Goal: Information Seeking & Learning: Learn about a topic

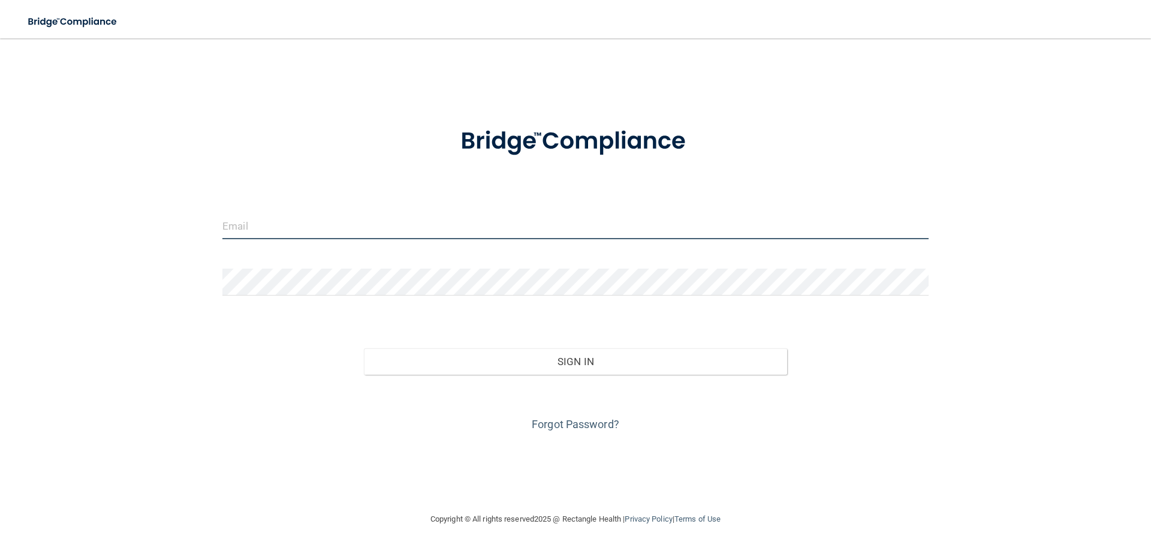
click at [595, 230] on input "email" at bounding box center [575, 225] width 706 height 27
type input "[EMAIL_ADDRESS][DOMAIN_NAME]"
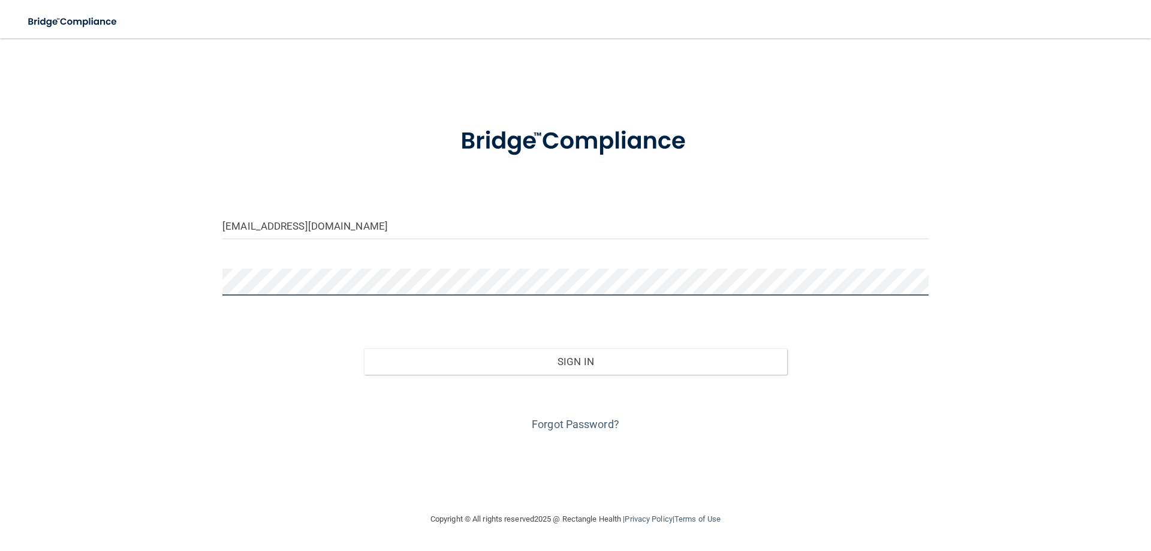
click at [364, 348] on button "Sign In" at bounding box center [576, 361] width 424 height 26
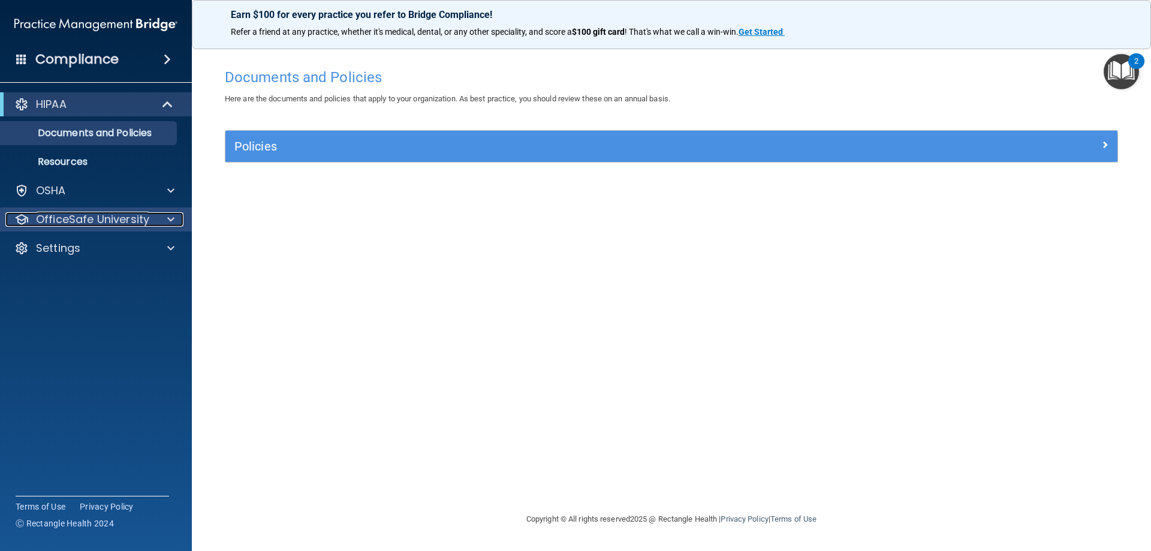
click at [166, 218] on div at bounding box center [169, 219] width 30 height 14
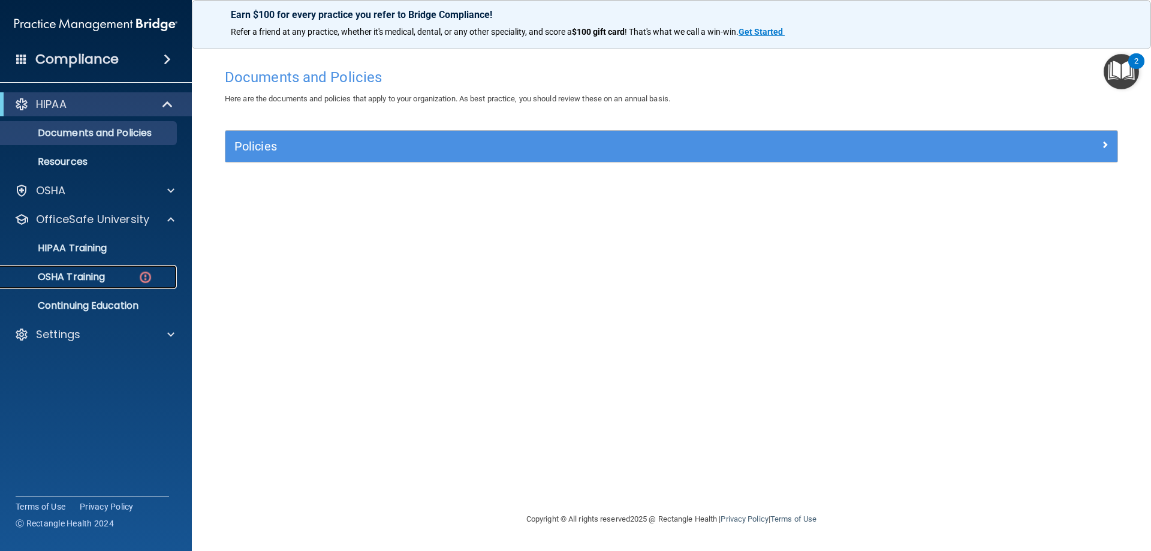
click at [139, 283] on img at bounding box center [145, 277] width 15 height 15
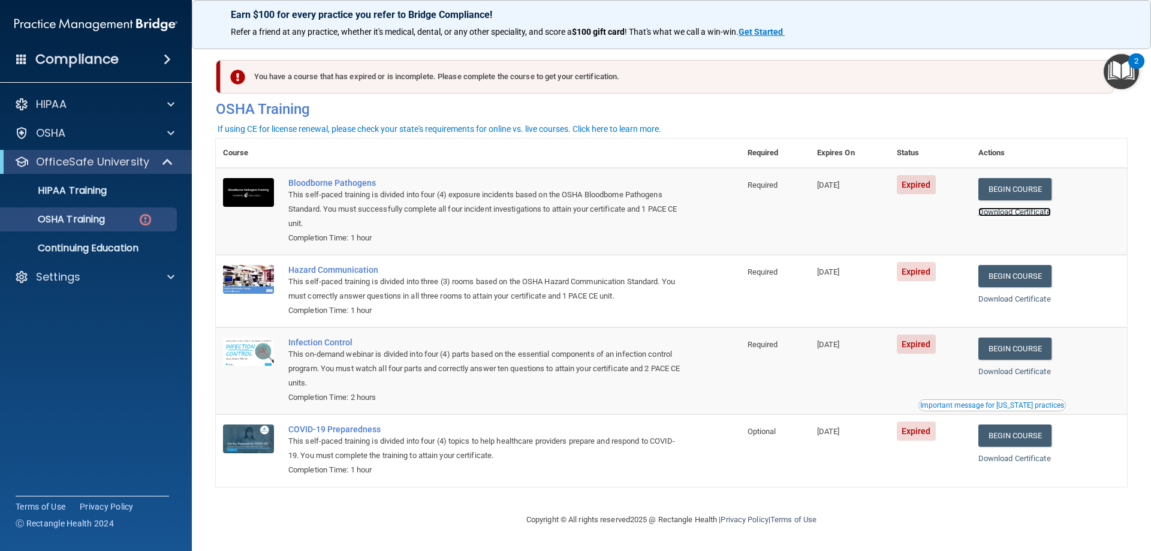
click at [1005, 213] on link "Download Certificate" at bounding box center [1014, 211] width 73 height 9
click at [1025, 192] on link "Begin Course" at bounding box center [1014, 189] width 73 height 22
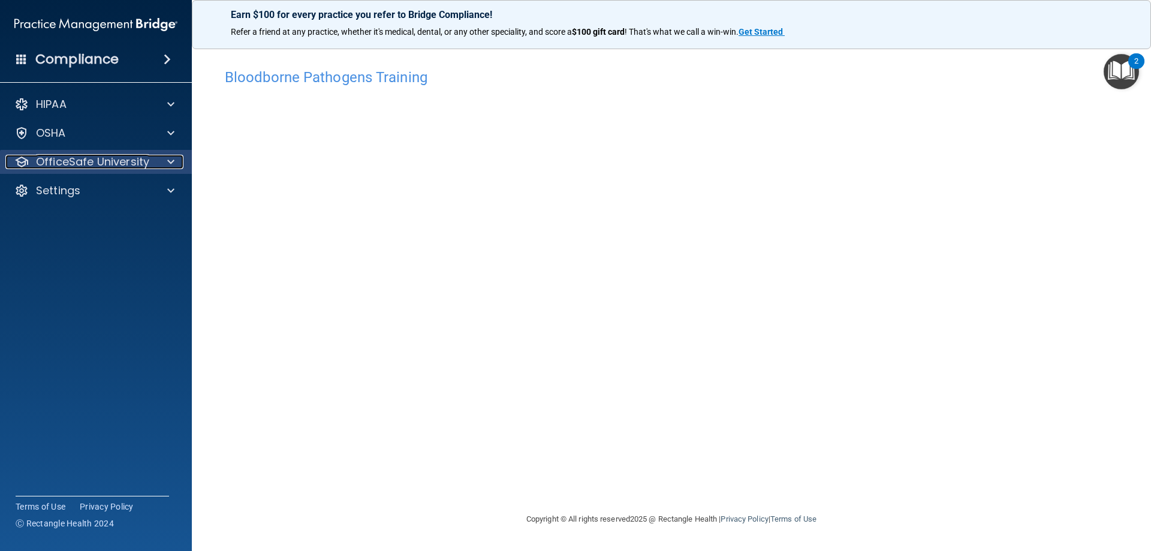
click at [176, 156] on div at bounding box center [169, 162] width 30 height 14
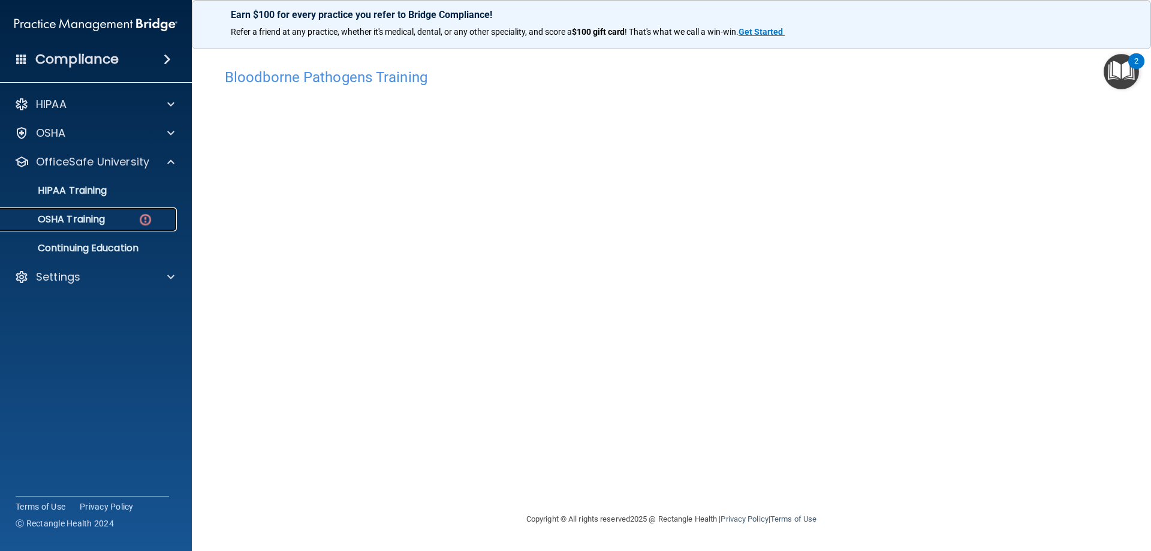
click at [143, 221] on img at bounding box center [145, 219] width 15 height 15
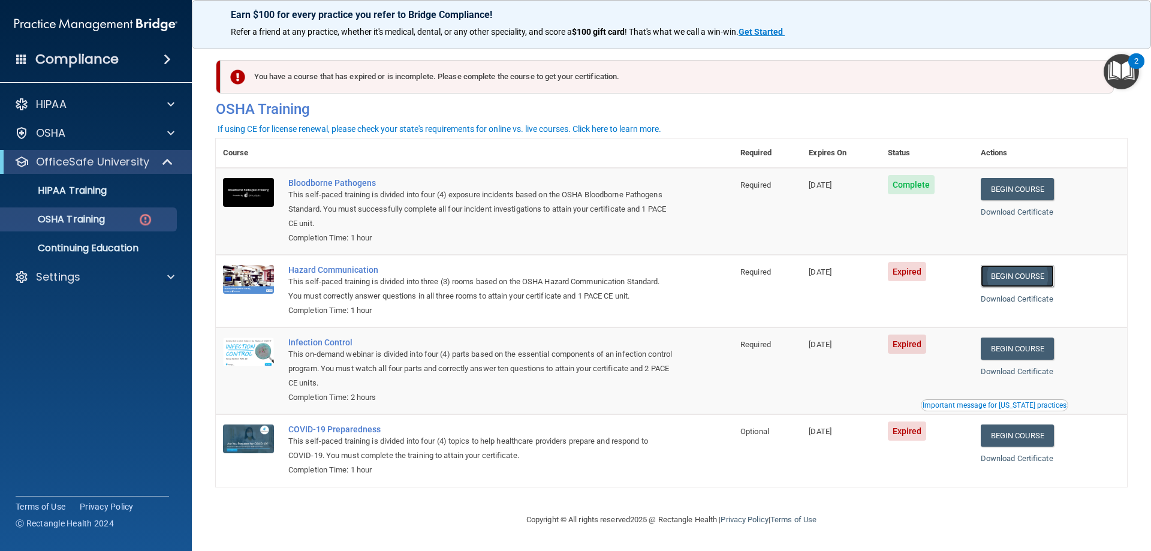
click at [1021, 280] on link "Begin Course" at bounding box center [1017, 276] width 73 height 22
click at [1009, 352] on link "Begin Course" at bounding box center [1017, 349] width 73 height 22
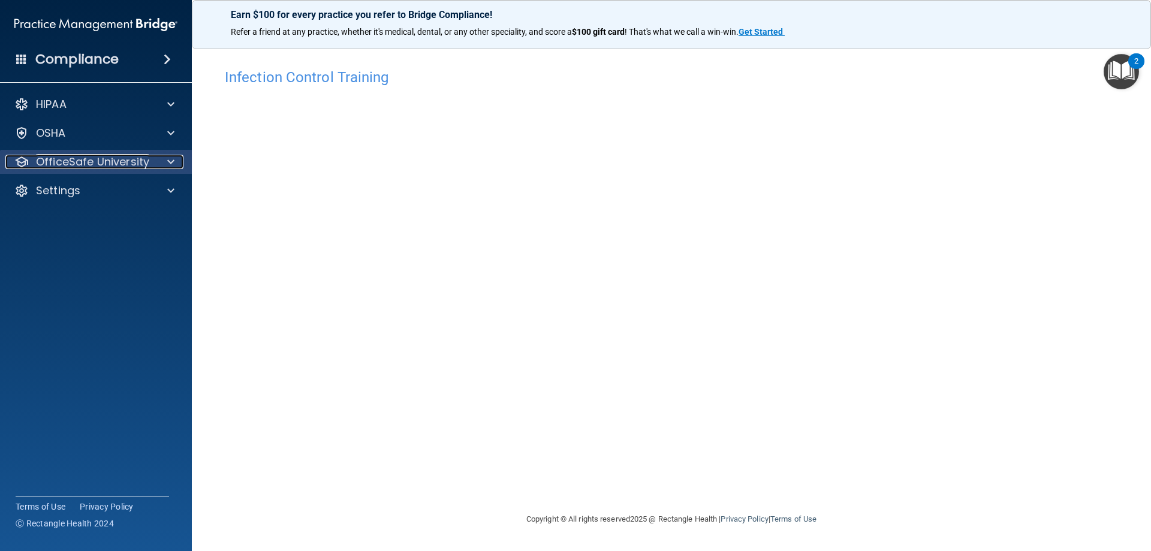
click at [152, 168] on div "OfficeSafe University" at bounding box center [79, 162] width 149 height 14
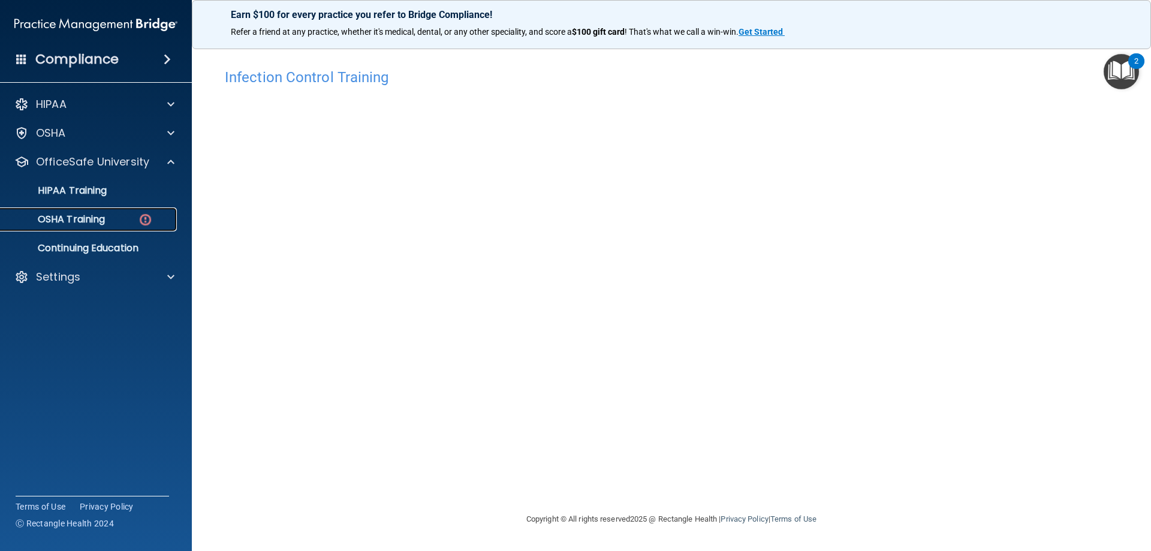
click at [133, 222] on div "OSHA Training" at bounding box center [90, 219] width 164 height 12
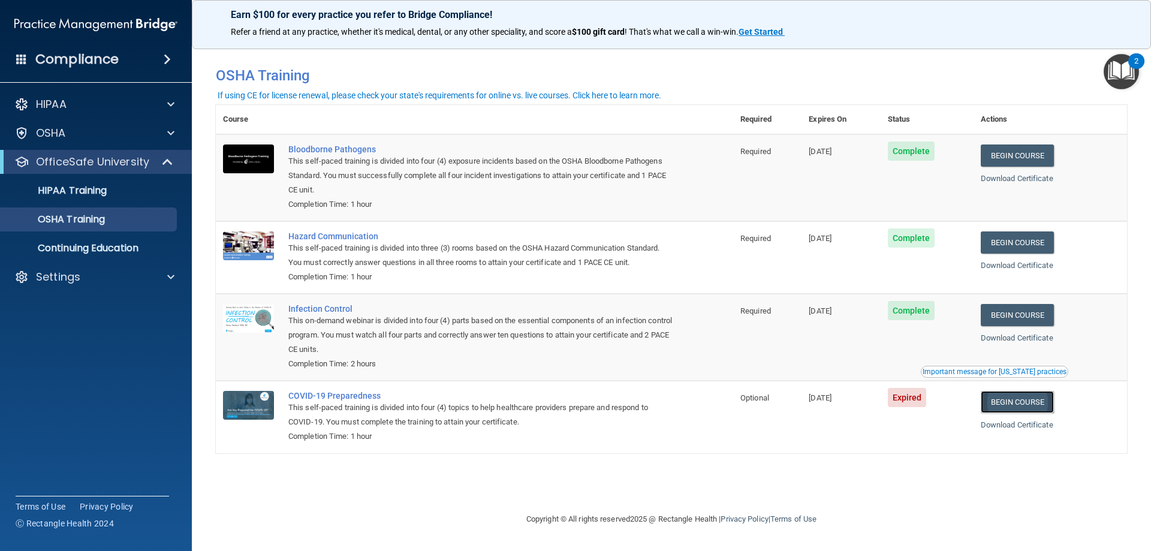
click at [1018, 408] on link "Begin Course" at bounding box center [1017, 402] width 73 height 22
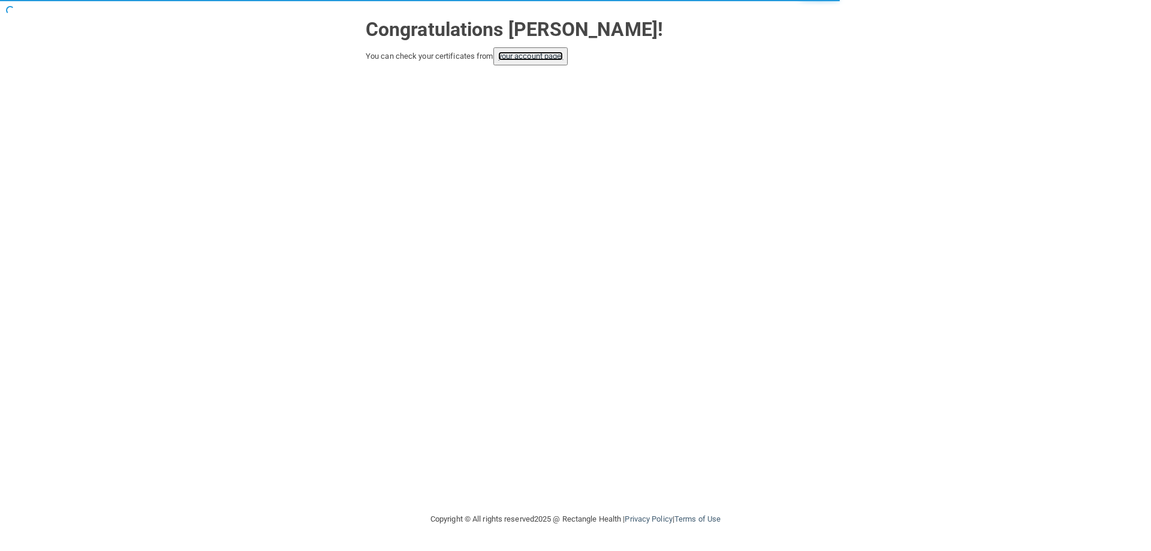
click at [544, 61] on link "your account page!" at bounding box center [530, 56] width 65 height 9
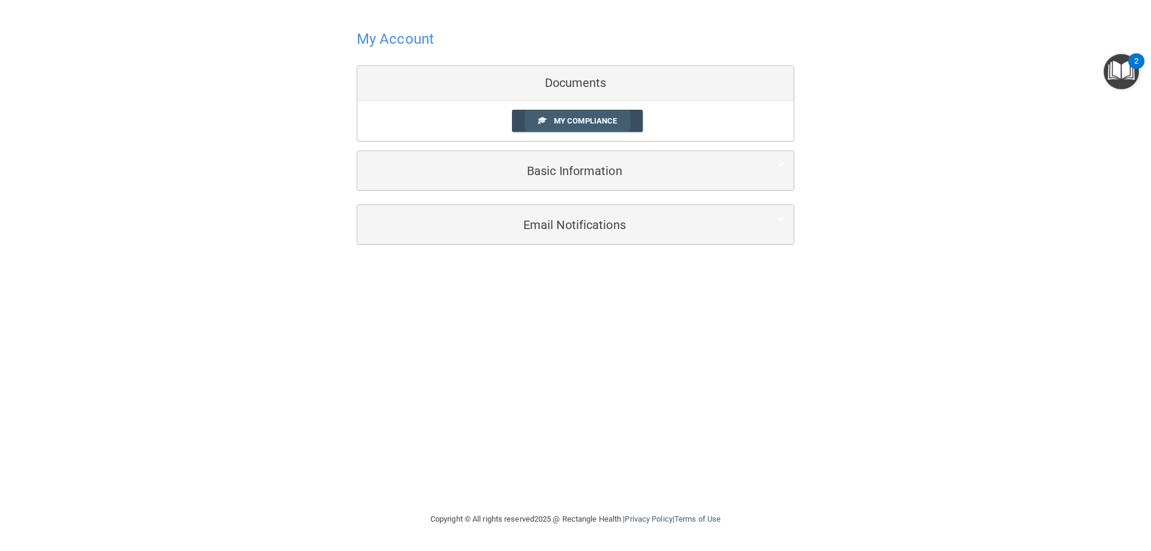
click at [598, 123] on span "My Compliance" at bounding box center [585, 120] width 63 height 9
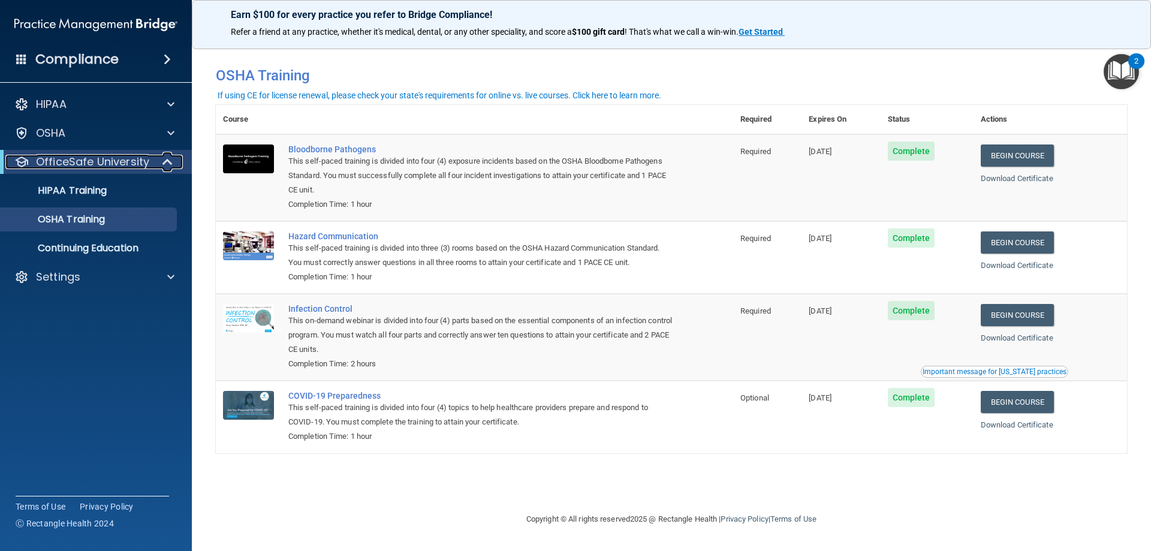
click at [101, 163] on p "OfficeSafe University" at bounding box center [92, 162] width 113 height 14
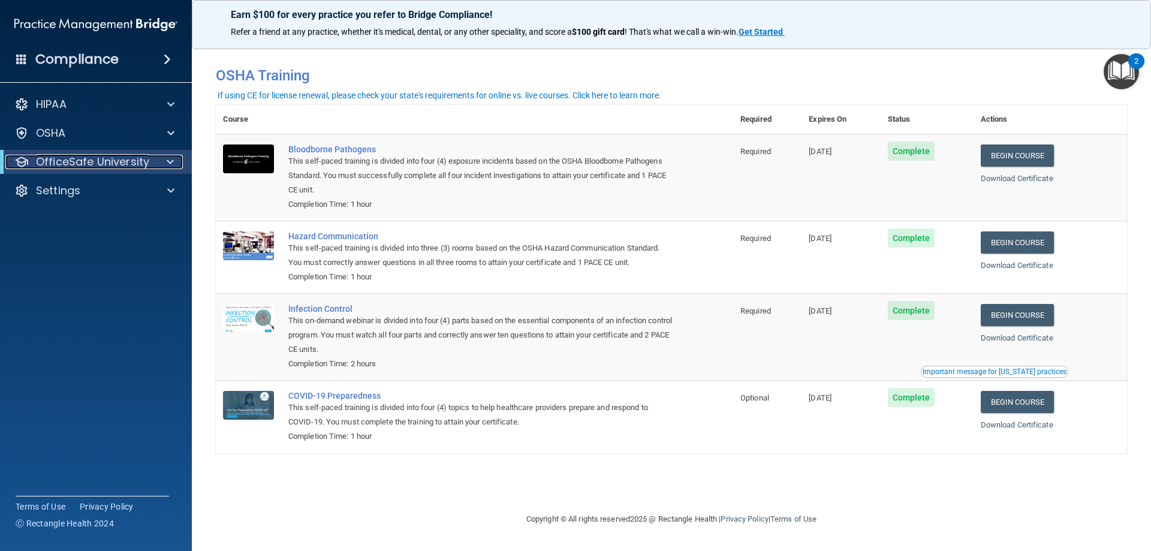
click at [101, 163] on p "OfficeSafe University" at bounding box center [92, 162] width 113 height 14
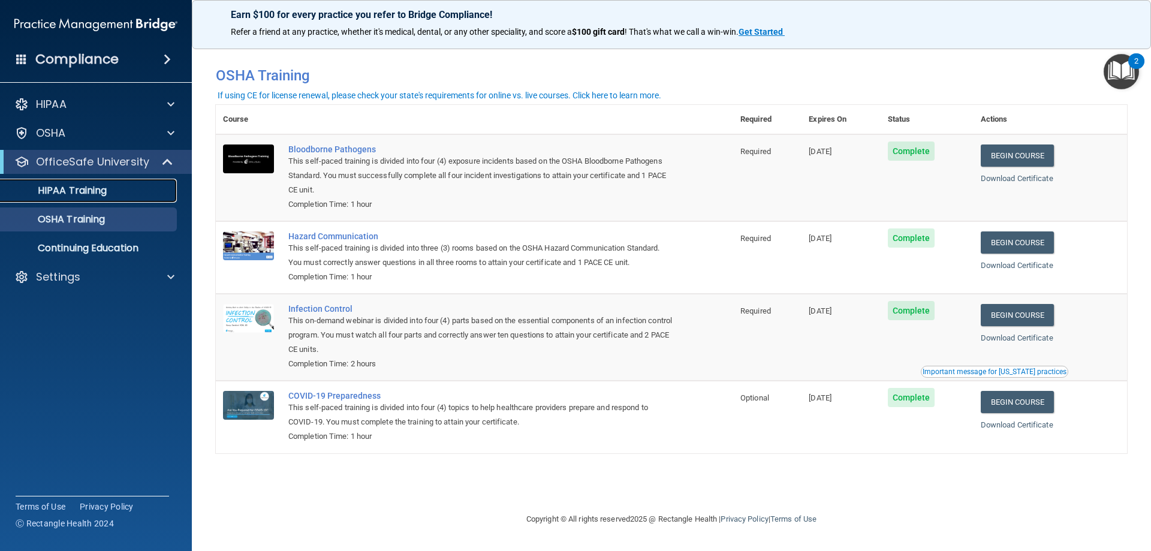
click at [97, 197] on link "HIPAA Training" at bounding box center [82, 191] width 189 height 24
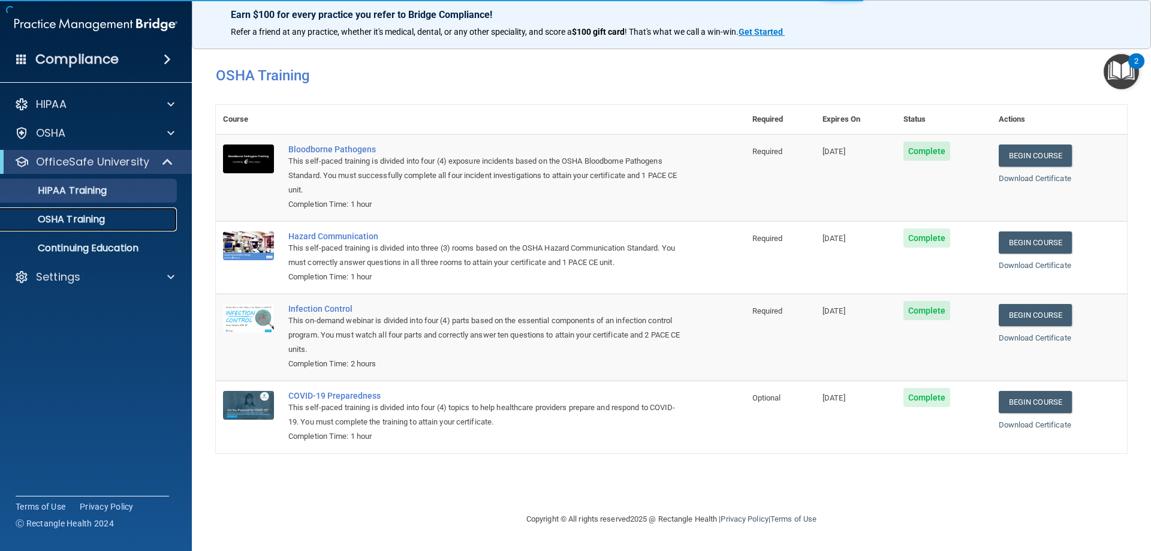
click at [92, 226] on link "OSHA Training" at bounding box center [82, 219] width 189 height 24
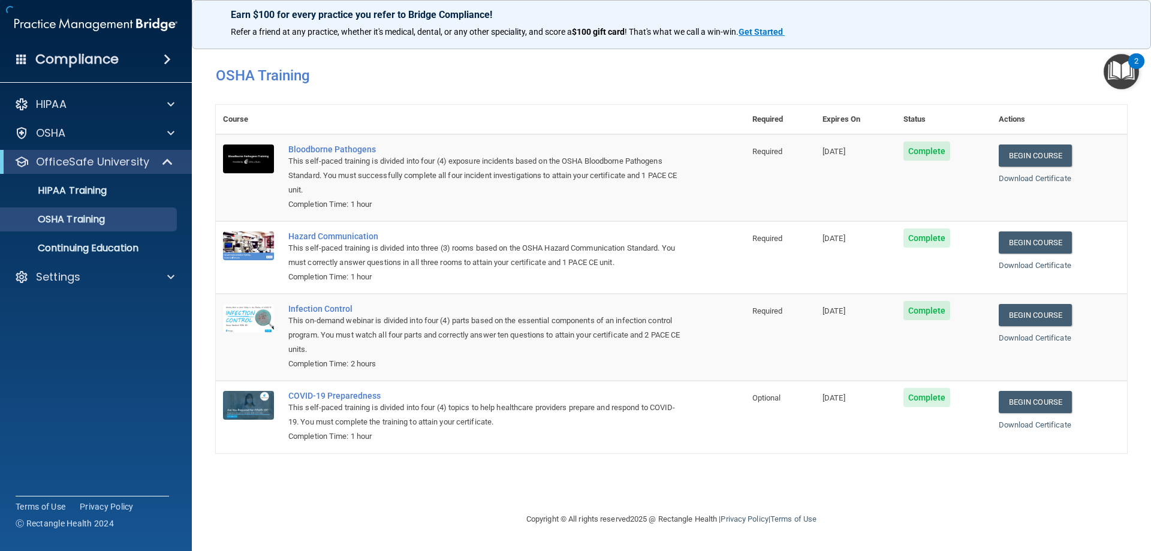
click at [423, 157] on div "This self-paced training is divided into four (4) exposure incidents based on t…" at bounding box center [486, 175] width 397 height 43
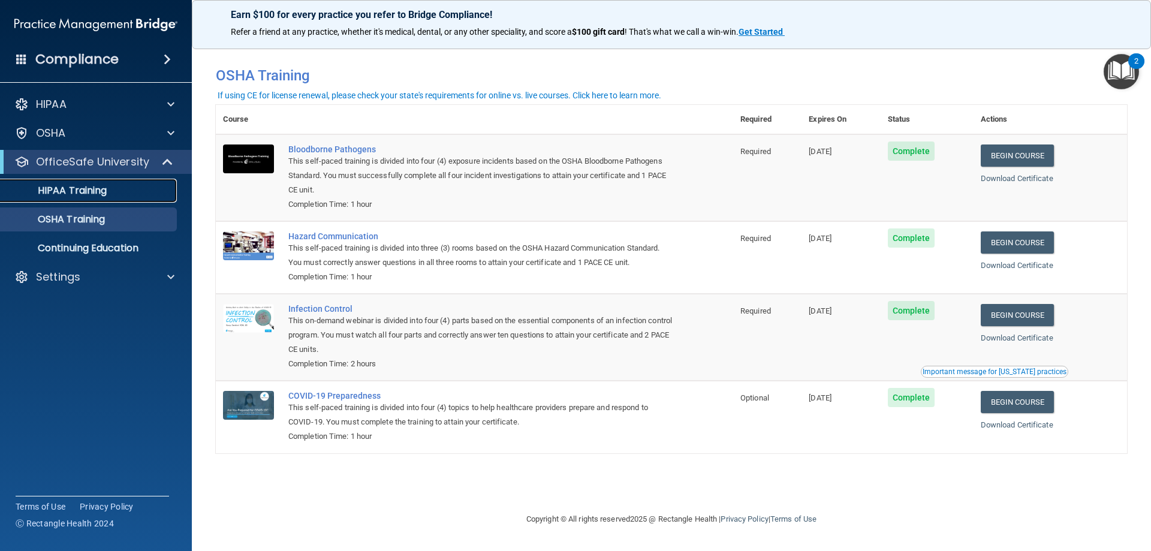
click at [134, 193] on div "HIPAA Training" at bounding box center [90, 191] width 164 height 12
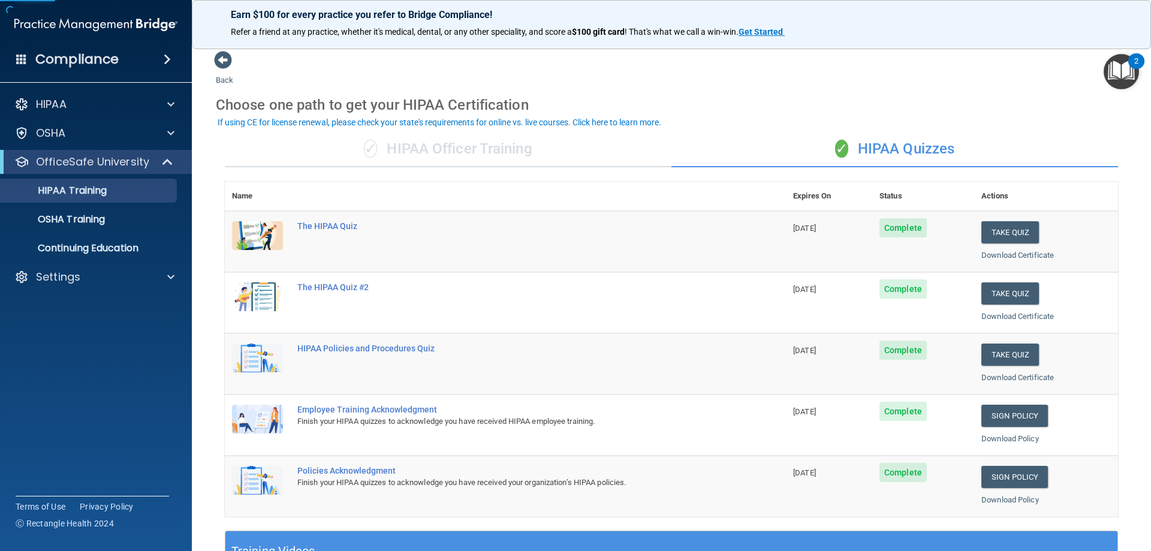
click at [493, 152] on div "✓ HIPAA Officer Training" at bounding box center [448, 149] width 447 height 36
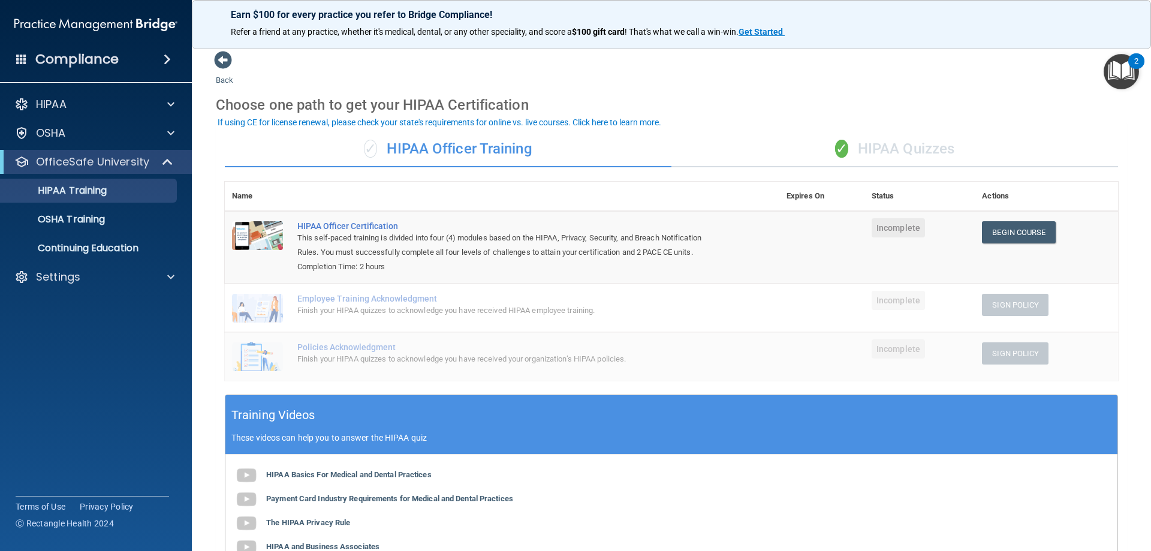
click at [835, 154] on span "✓" at bounding box center [841, 149] width 13 height 18
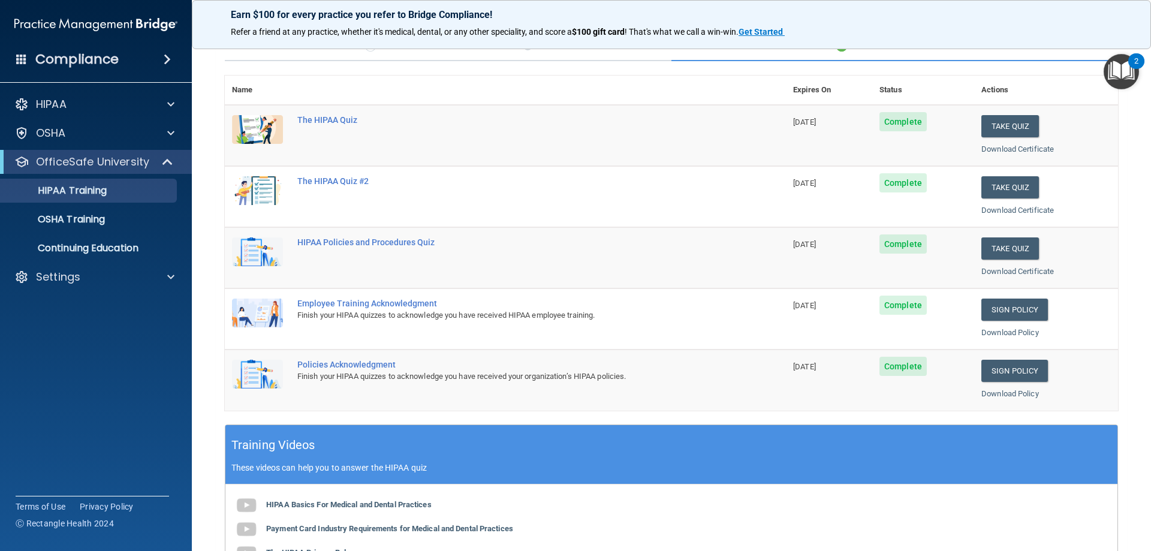
scroll to position [352, 0]
